Goal: Navigation & Orientation: Find specific page/section

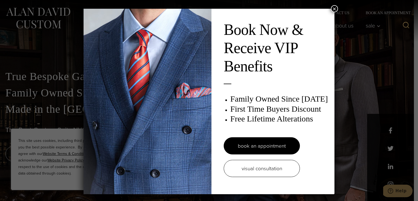
click at [333, 8] on button "×" at bounding box center [334, 8] width 7 height 7
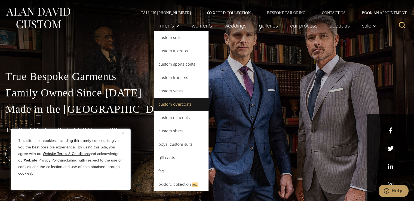
click at [170, 104] on link "Custom Overcoats" at bounding box center [181, 104] width 54 height 13
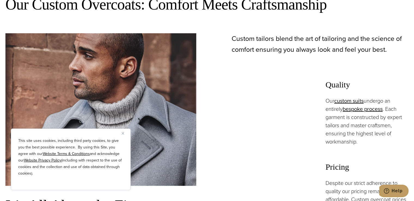
scroll to position [308, 0]
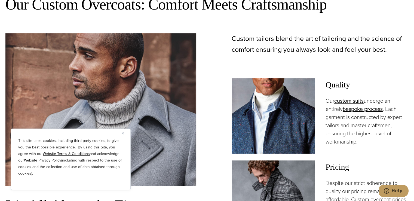
click at [123, 134] on button "Close" at bounding box center [125, 133] width 7 height 7
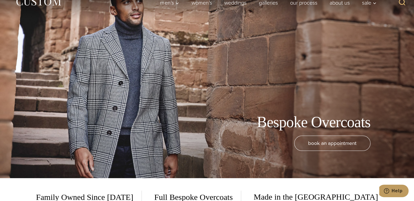
scroll to position [0, 0]
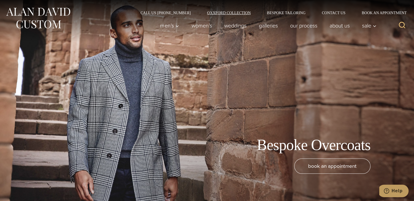
click at [229, 13] on link "Oxxford Collection" at bounding box center [229, 13] width 60 height 4
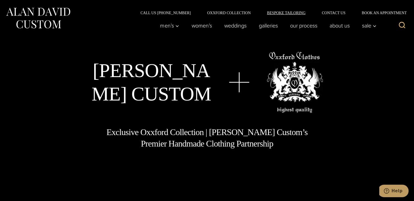
click at [288, 12] on link "Bespoke Tailoring" at bounding box center [286, 13] width 55 height 4
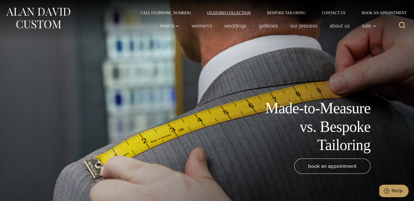
click at [214, 13] on link "Oxxford Collection" at bounding box center [229, 13] width 60 height 4
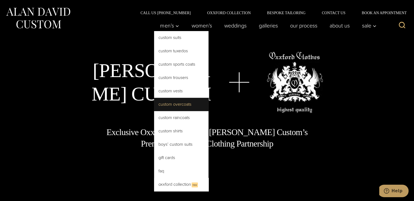
click at [173, 103] on link "Custom Overcoats" at bounding box center [181, 104] width 54 height 13
